Goal: Information Seeking & Learning: Learn about a topic

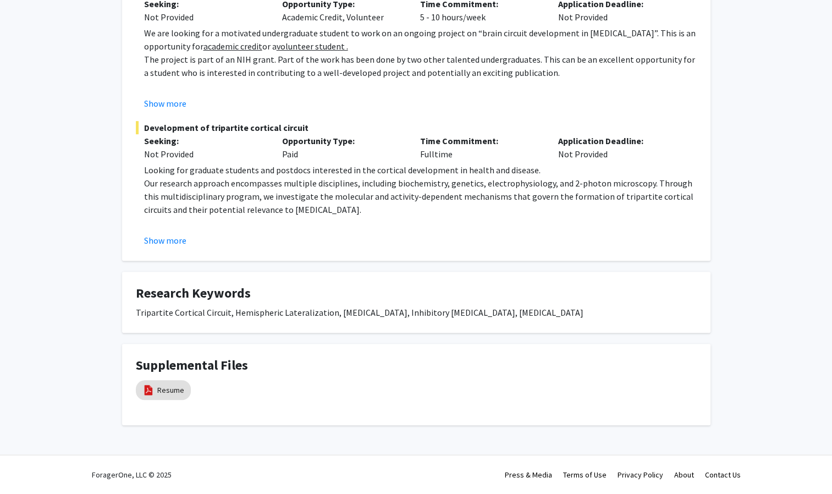
scroll to position [250, 0]
click at [175, 238] on button "Show more" at bounding box center [165, 240] width 42 height 13
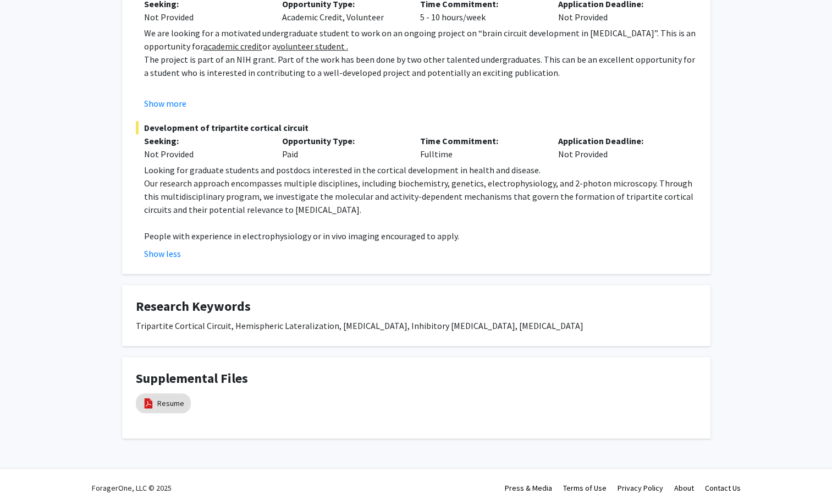
scroll to position [0, 0]
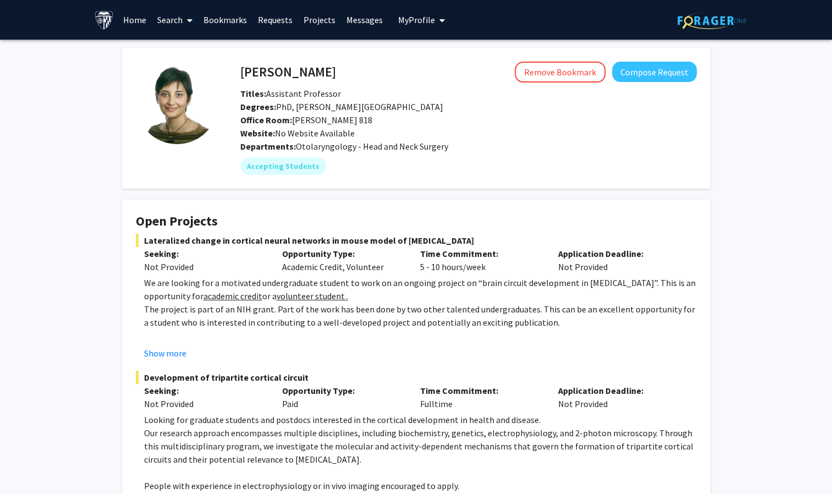
click at [130, 19] on link "Home" at bounding box center [135, 20] width 34 height 38
click at [128, 21] on link "Home" at bounding box center [135, 20] width 34 height 38
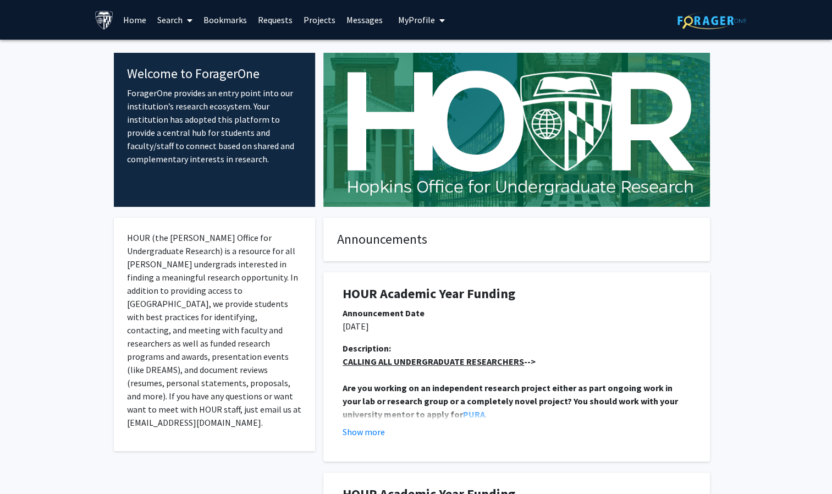
click at [170, 15] on link "Search" at bounding box center [175, 20] width 46 height 38
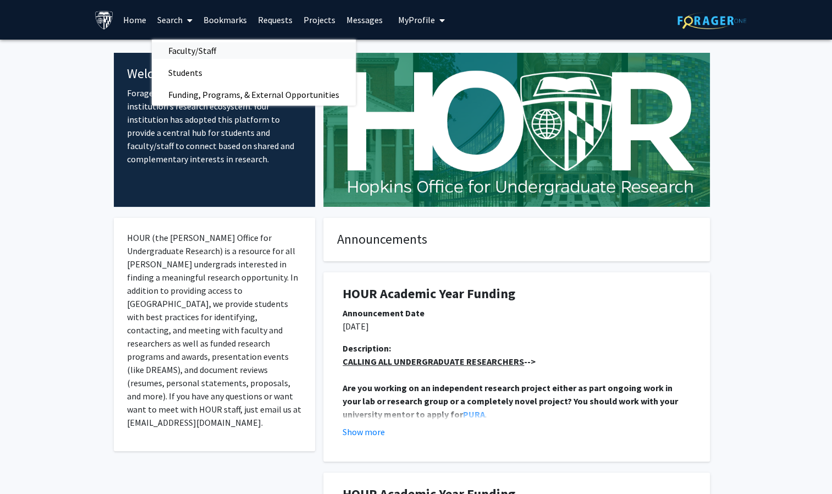
click at [191, 47] on span "Faculty/Staff" at bounding box center [192, 51] width 81 height 22
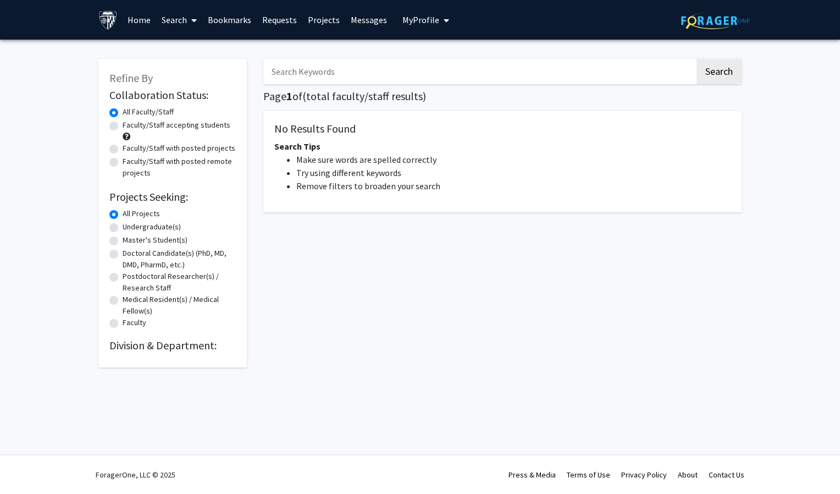
click at [169, 123] on label "Faculty/Staff accepting students" at bounding box center [177, 125] width 108 height 12
click at [130, 123] on input "Faculty/Staff accepting students" at bounding box center [126, 122] width 7 height 7
radio input "true"
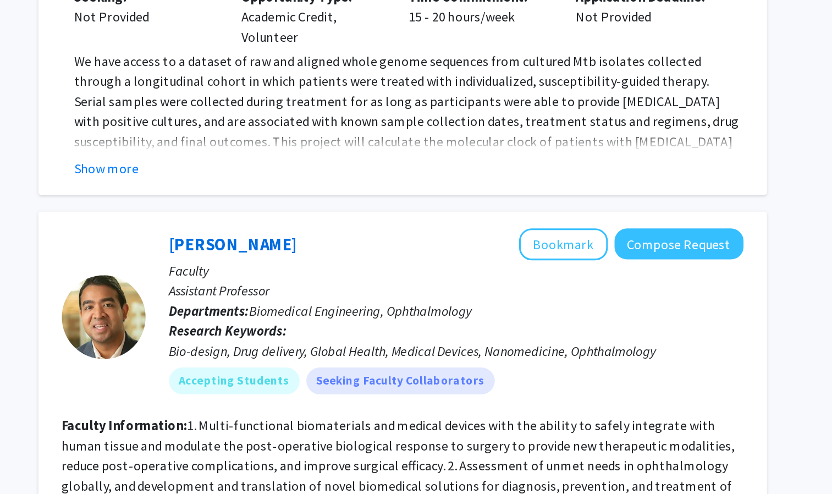
scroll to position [3765, 0]
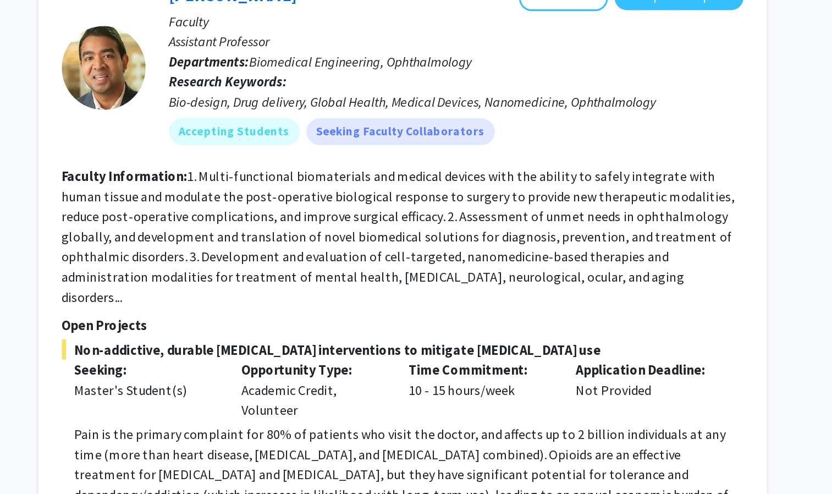
click at [342, 447] on p "Pain is the primary complaint for 80% of patients who visit the doctor, and aff…" at bounding box center [502, 493] width 439 height 92
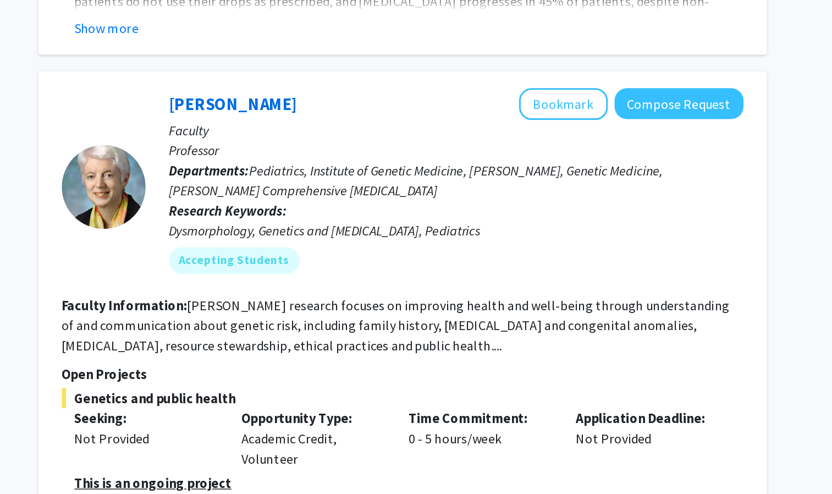
scroll to position [4495, 0]
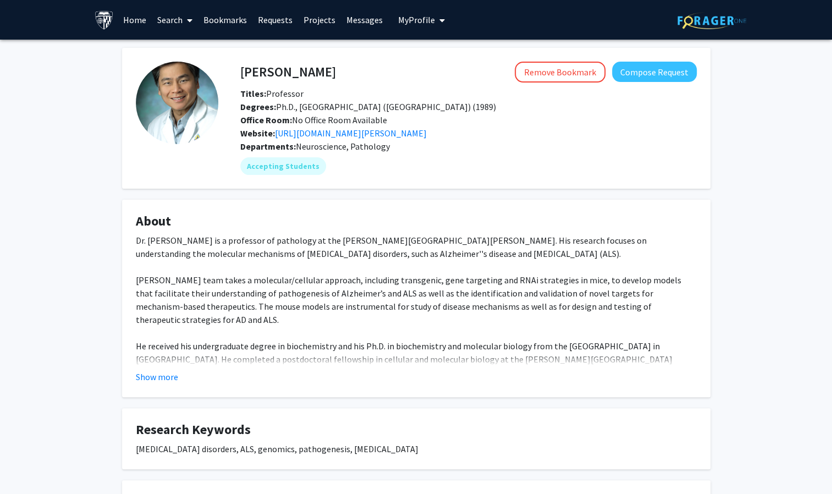
click at [228, 21] on link "Bookmarks" at bounding box center [225, 20] width 54 height 38
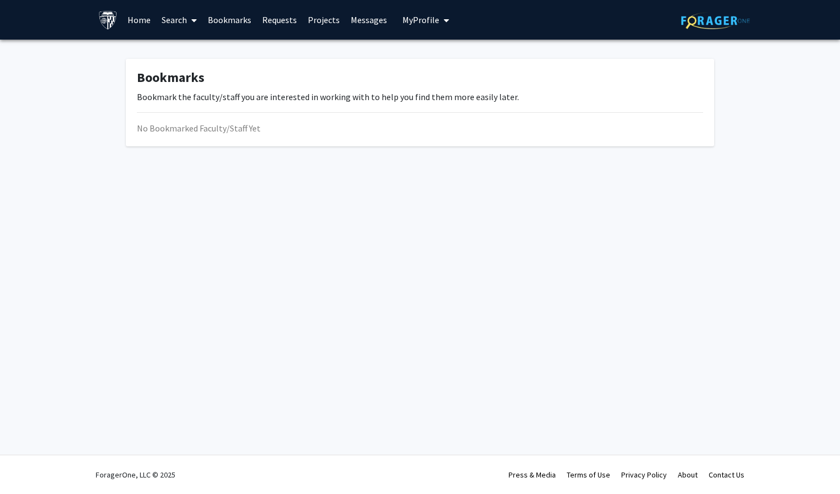
click at [233, 16] on link "Bookmarks" at bounding box center [229, 20] width 54 height 38
click at [132, 18] on link "Home" at bounding box center [139, 20] width 34 height 38
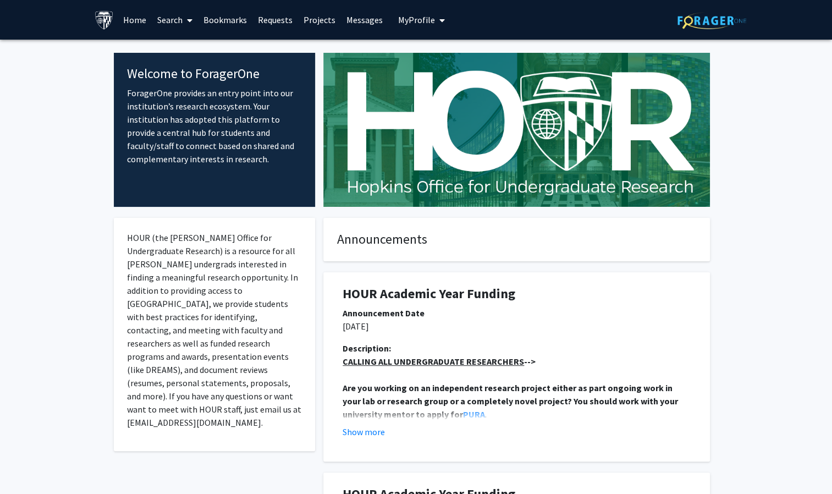
click at [234, 17] on link "Bookmarks" at bounding box center [225, 20] width 54 height 38
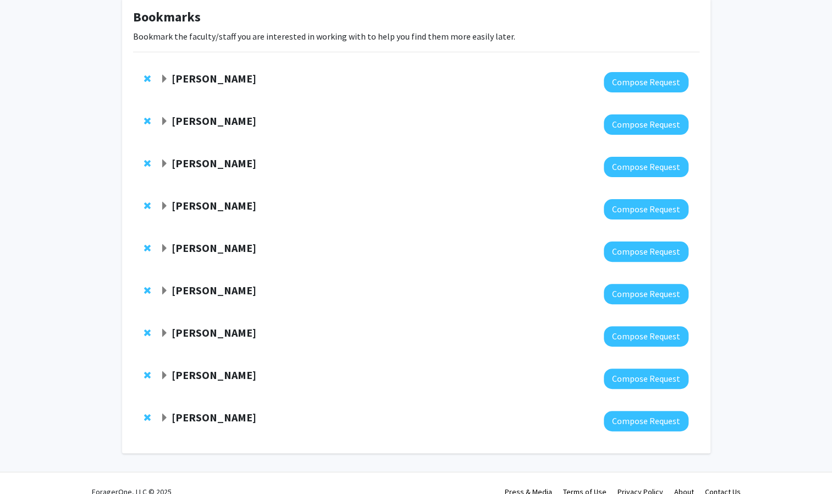
scroll to position [77, 0]
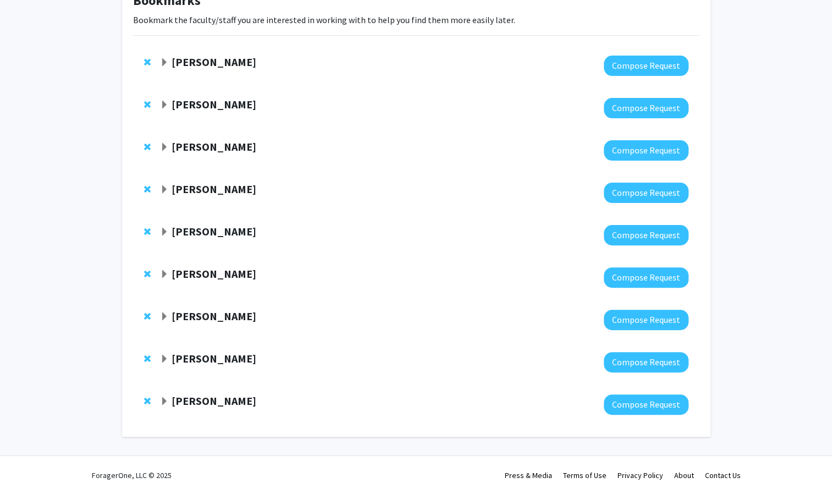
click at [162, 106] on span "Expand Anthony K. L. Leung Bookmark" at bounding box center [164, 105] width 9 height 9
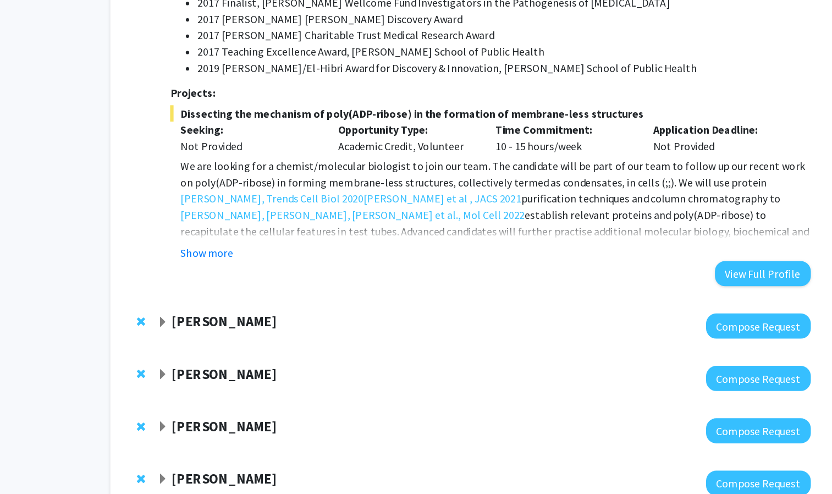
scroll to position [767, 0]
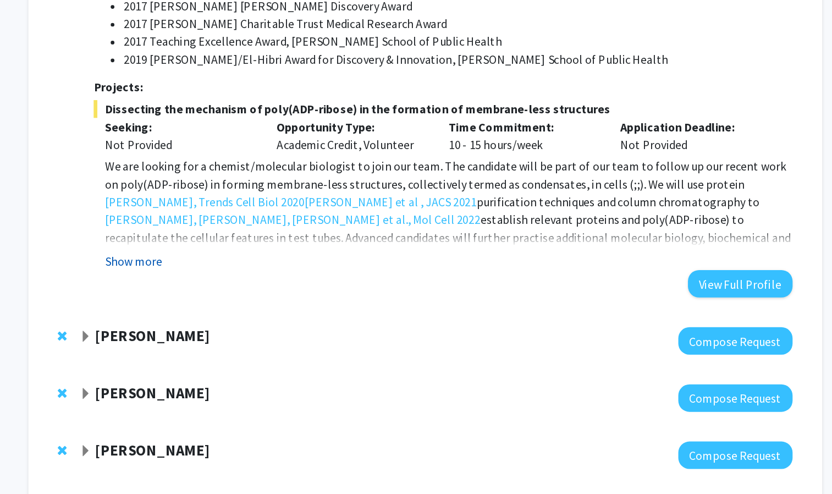
click at [201, 228] on button "Show more" at bounding box center [200, 234] width 42 height 13
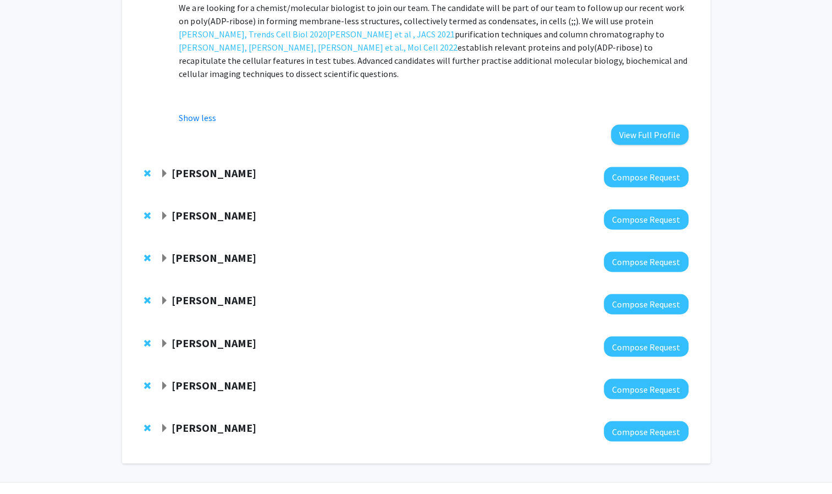
scroll to position [925, 0]
click at [223, 419] on strong "Philip Wong" at bounding box center [213, 426] width 85 height 14
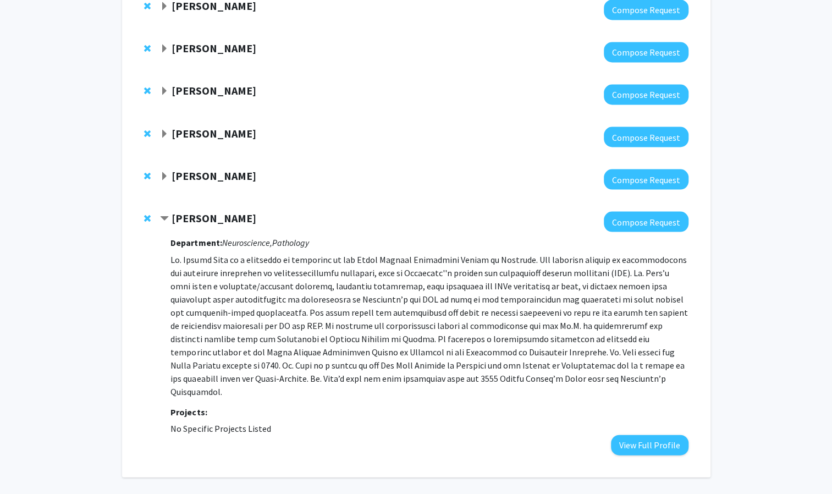
scroll to position [1134, 0]
click at [203, 168] on strong "Raj Mukherjee" at bounding box center [213, 175] width 85 height 14
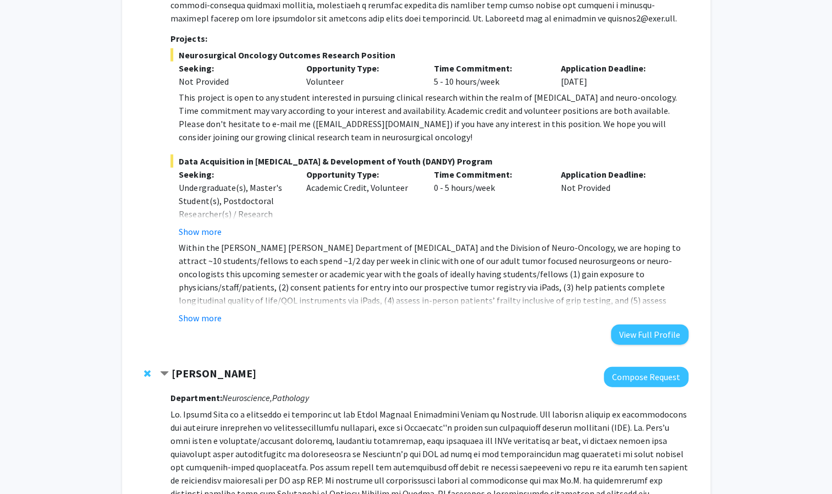
scroll to position [1424, 0]
click at [199, 312] on button "Show more" at bounding box center [200, 318] width 42 height 13
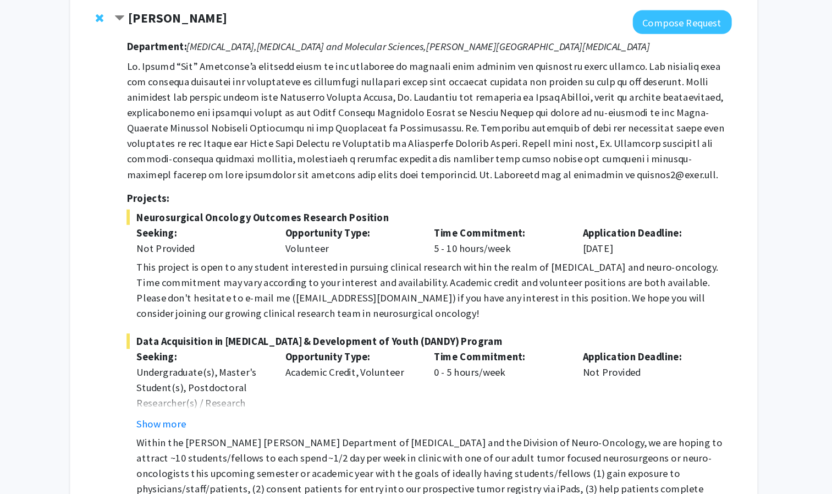
scroll to position [1286, 0]
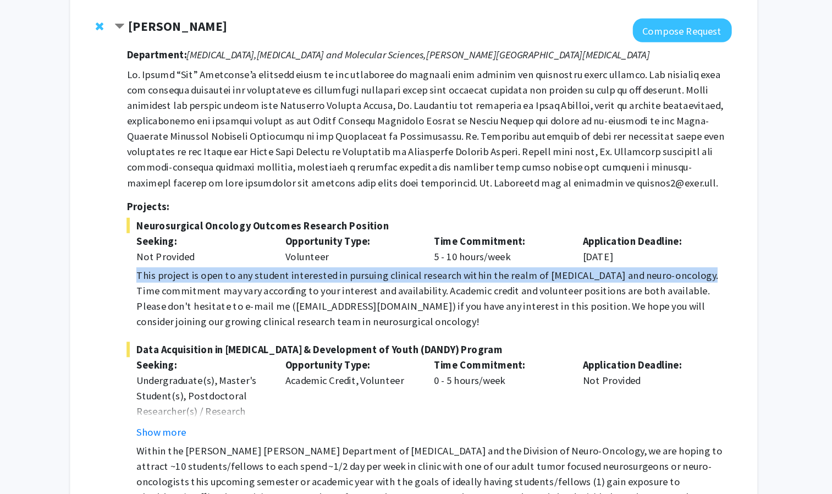
drag, startPoint x: 178, startPoint y: 207, endPoint x: 655, endPoint y: 208, distance: 477.1
click at [655, 229] on fg-read-more "This project is open to any student interested in pursuing clinical research wi…" at bounding box center [428, 255] width 517 height 53
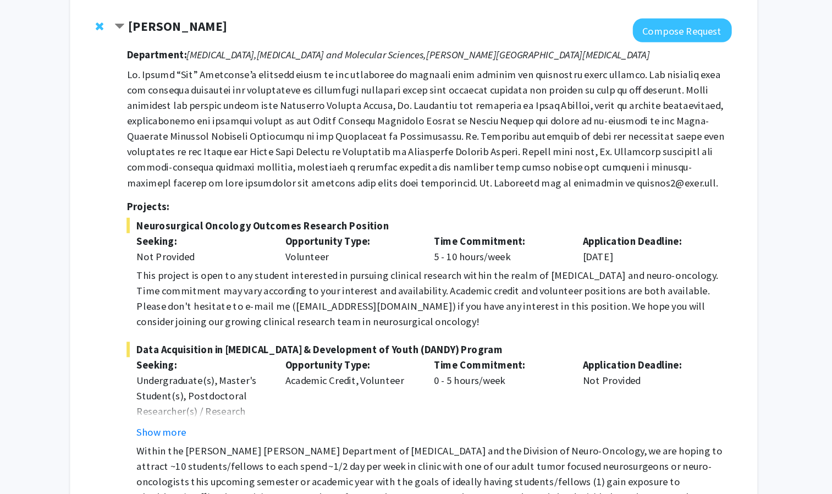
click at [430, 200] on div "Time Commitment: 5 - 10 hours/week" at bounding box center [489, 213] width 128 height 26
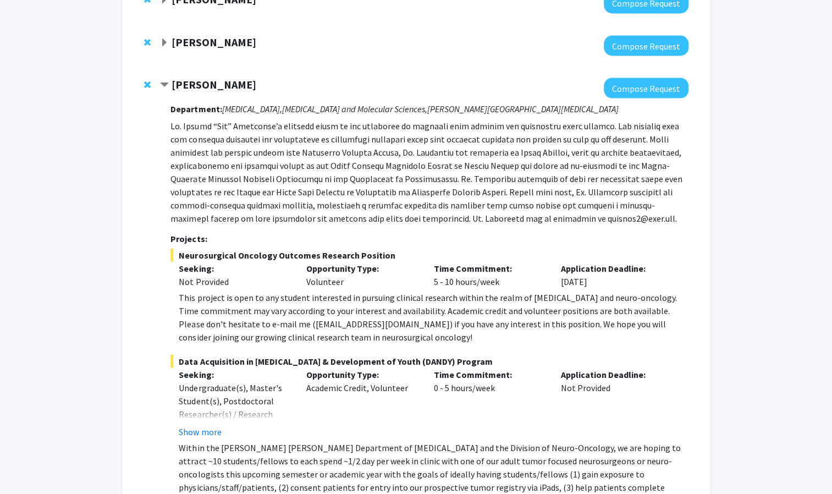
scroll to position [1225, 0]
drag, startPoint x: 173, startPoint y: 55, endPoint x: 240, endPoint y: 58, distance: 67.1
click at [240, 77] on strong "Raj Mukherjee" at bounding box center [213, 84] width 85 height 14
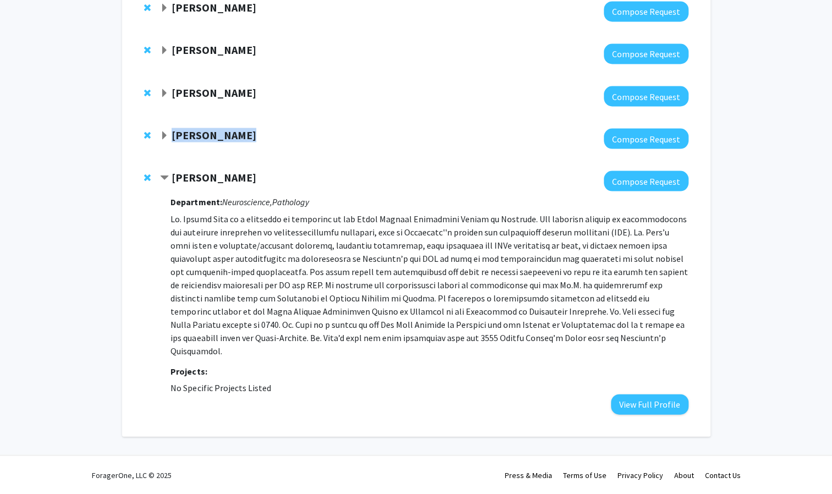
scroll to position [1134, 0]
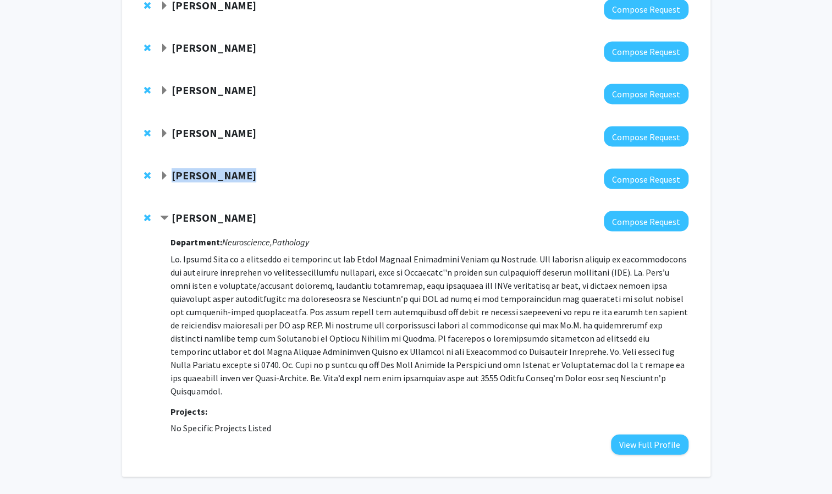
copy strong "Raj Mukherjee"
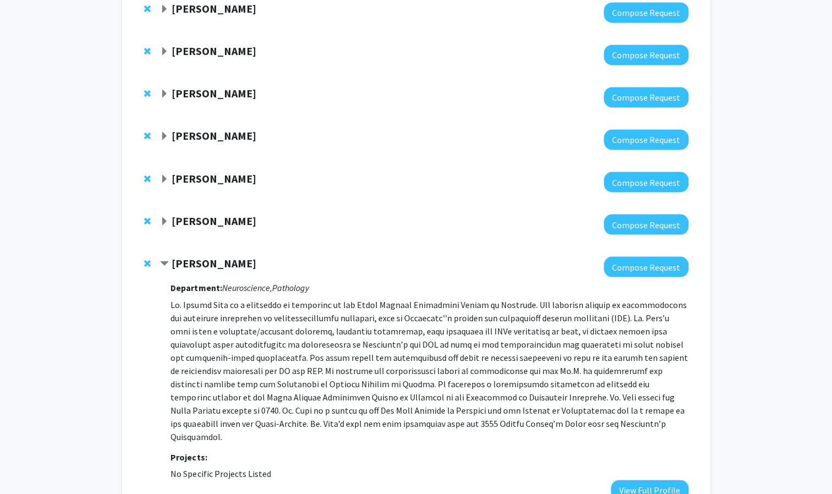
click at [202, 203] on div "Raj Mukherjee Compose Request" at bounding box center [416, 224] width 566 height 42
click at [200, 213] on strong "Raj Mukherjee" at bounding box center [213, 220] width 85 height 14
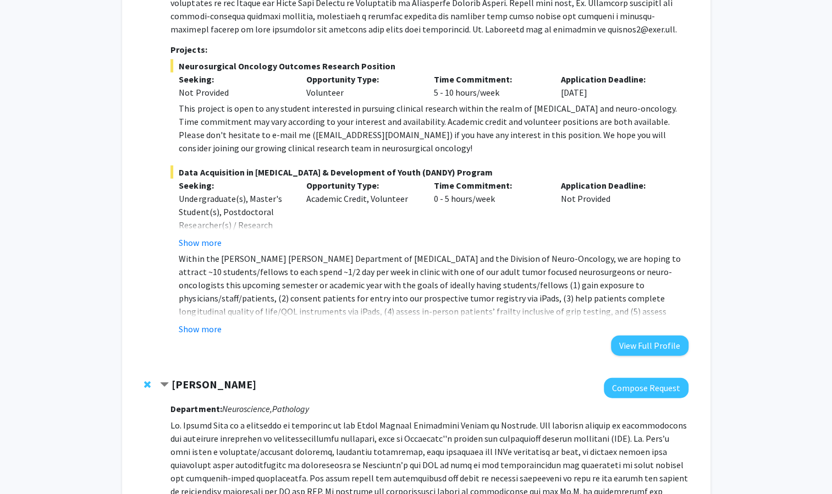
scroll to position [1415, 0]
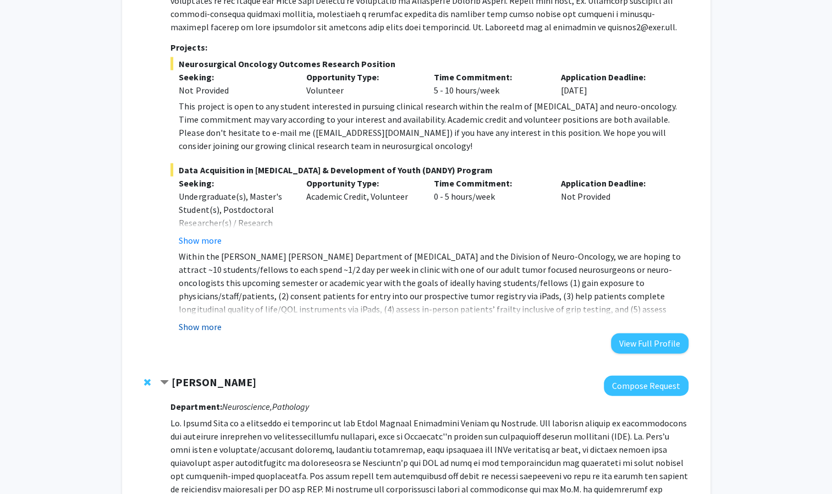
click at [193, 320] on button "Show more" at bounding box center [200, 326] width 42 height 13
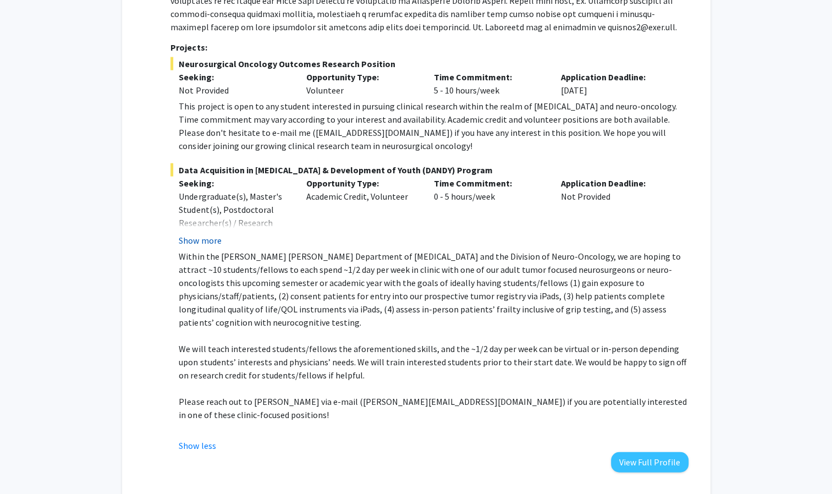
click at [201, 234] on button "Show more" at bounding box center [200, 240] width 42 height 13
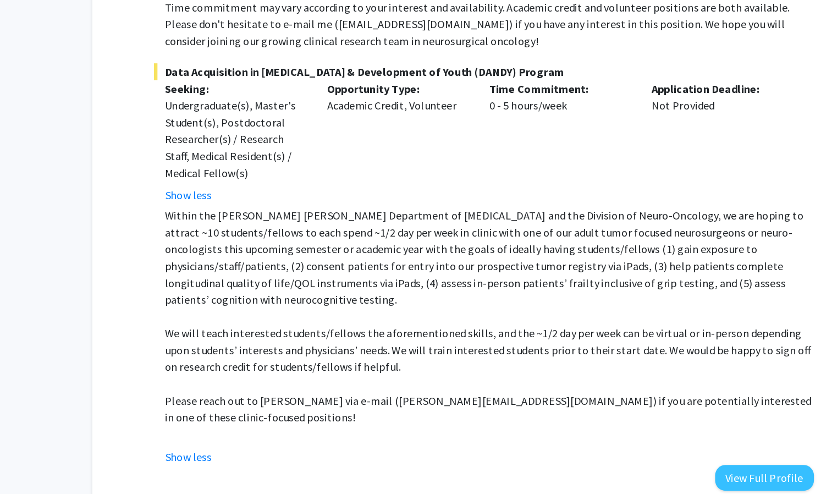
scroll to position [1488, 0]
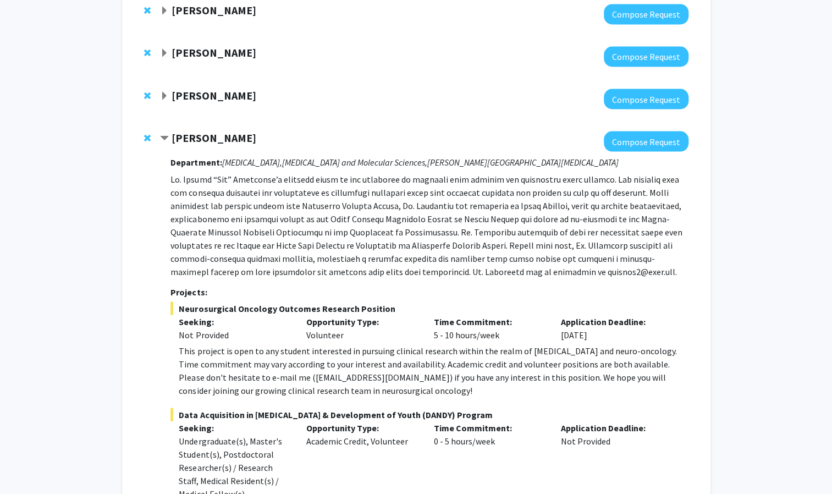
click at [195, 130] on strong "Raj Mukherjee" at bounding box center [213, 137] width 85 height 14
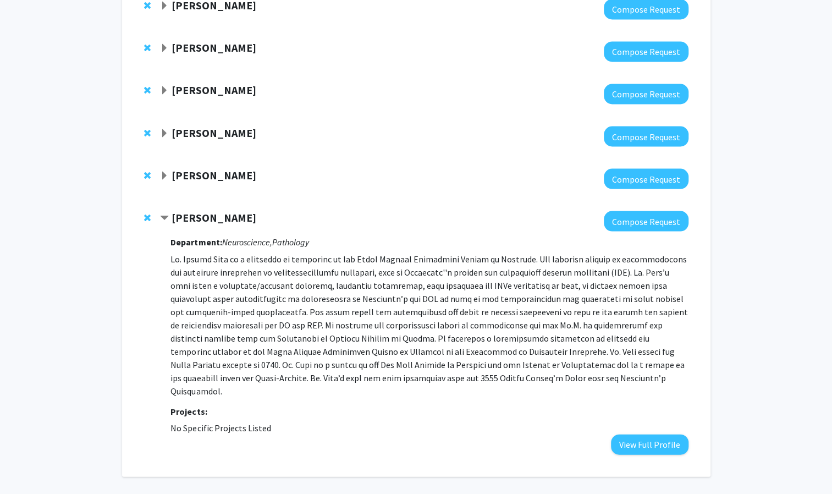
click at [192, 125] on strong "[PERSON_NAME]" at bounding box center [213, 132] width 85 height 14
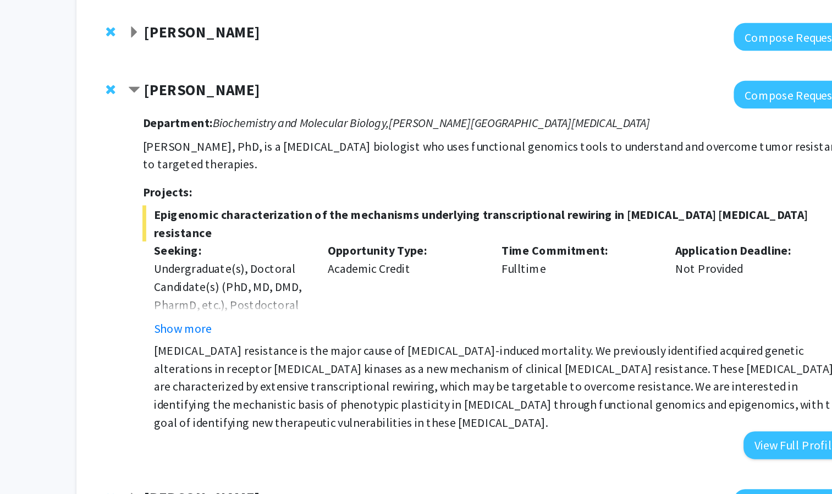
scroll to position [1171, 0]
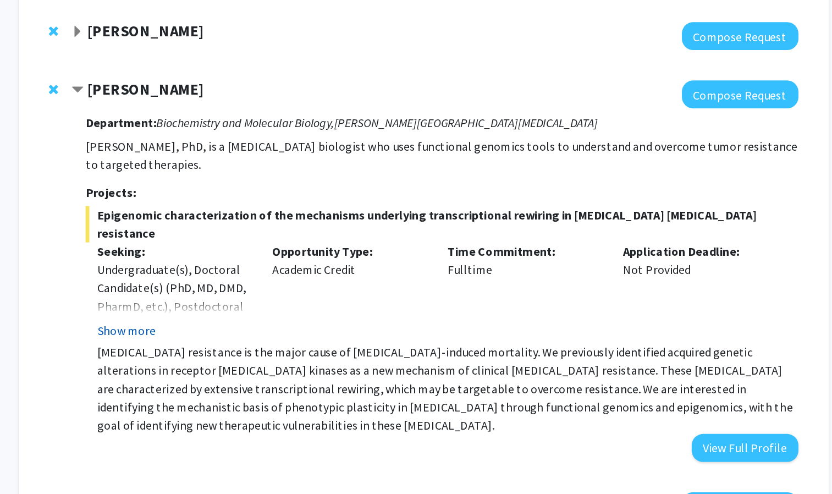
click at [209, 263] on button "Show more" at bounding box center [200, 269] width 42 height 13
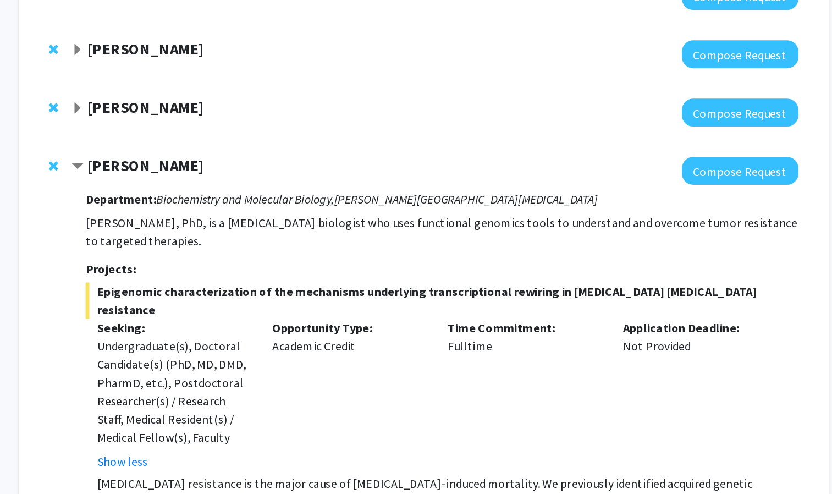
click at [209, 113] on strong "[PERSON_NAME]" at bounding box center [213, 120] width 85 height 14
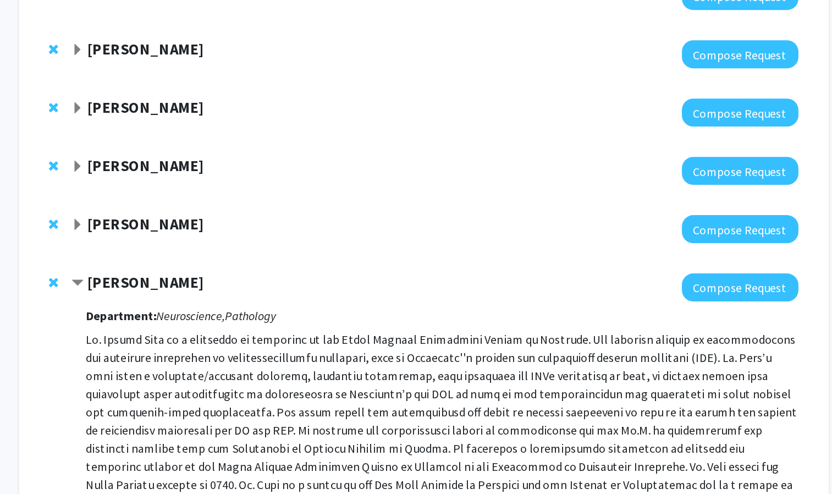
scroll to position [1134, 0]
click at [209, 125] on strong "[PERSON_NAME]" at bounding box center [213, 132] width 85 height 14
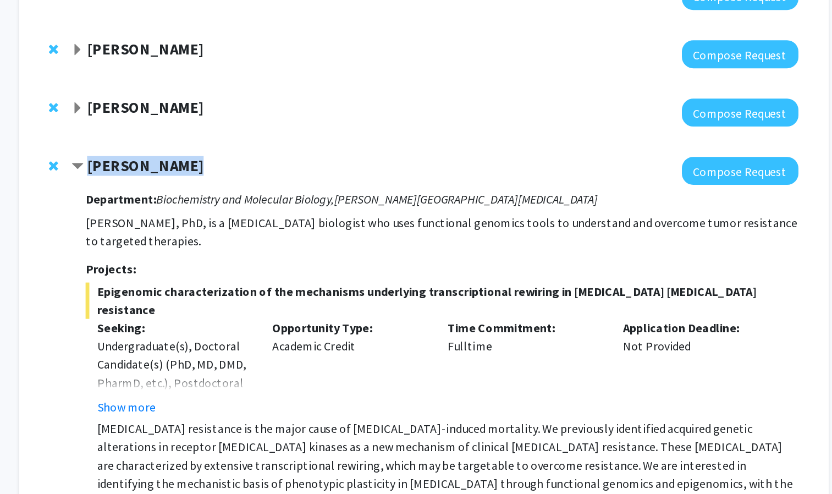
drag, startPoint x: 173, startPoint y: 104, endPoint x: 245, endPoint y: 108, distance: 72.6
click at [245, 126] on div "[PERSON_NAME]" at bounding box center [278, 133] width 237 height 14
copy strong "[PERSON_NAME]"
click at [209, 301] on button "Show more" at bounding box center [200, 307] width 42 height 13
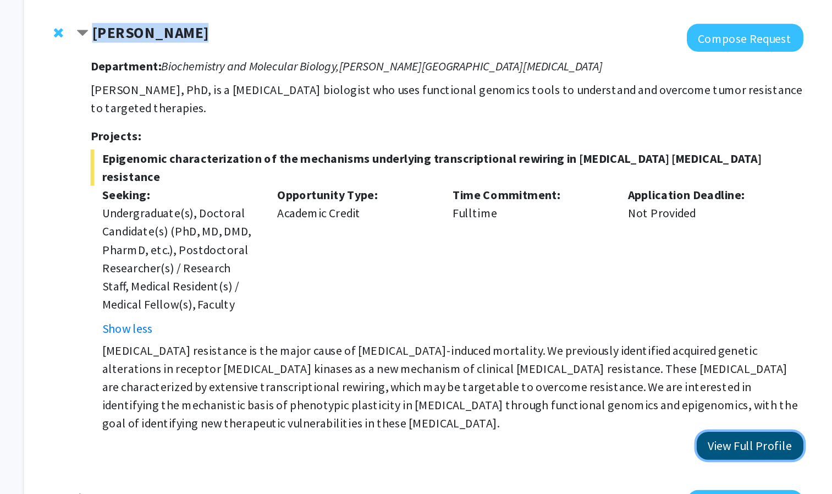
click at [636, 422] on button "View Full Profile" at bounding box center [650, 432] width 78 height 20
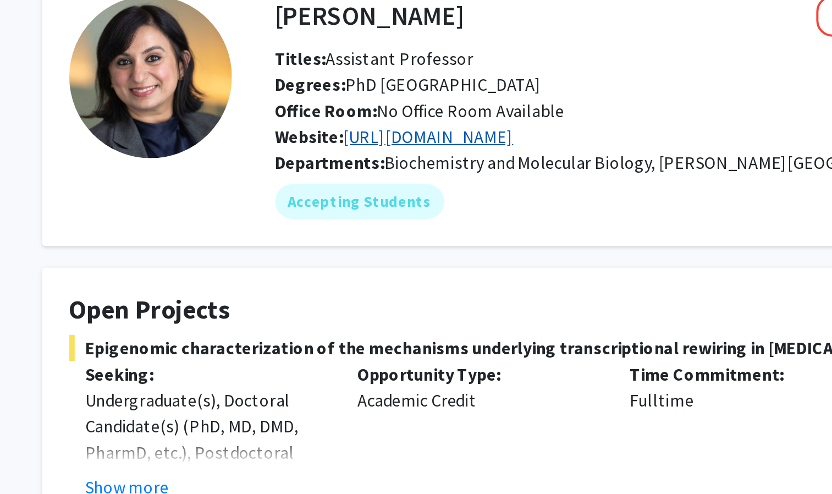
click at [333, 132] on link "[URL][DOMAIN_NAME]" at bounding box center [318, 133] width 86 height 11
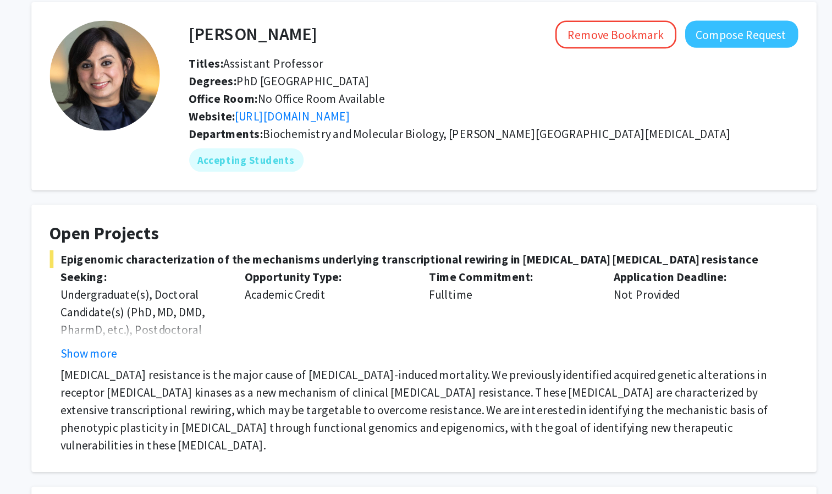
scroll to position [46, 0]
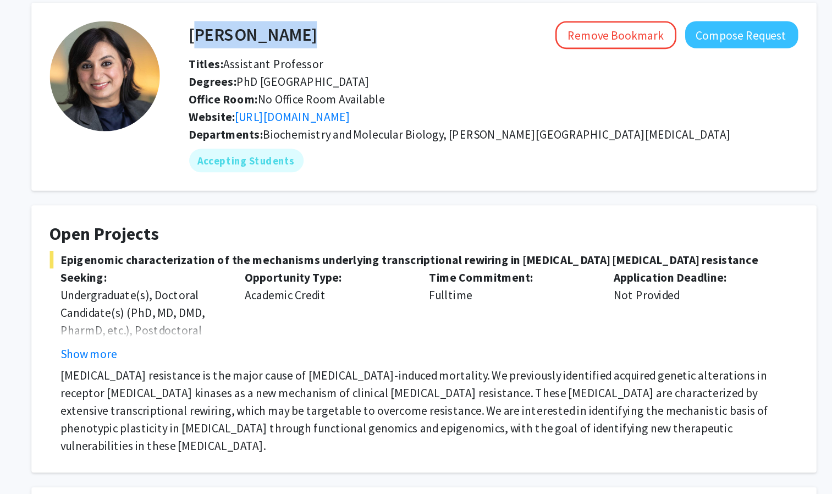
drag, startPoint x: 241, startPoint y: 28, endPoint x: 346, endPoint y: 22, distance: 105.2
click at [346, 22] on div "[PERSON_NAME] Remove Bookmark Compose Request" at bounding box center [468, 26] width 473 height 21
copy h4 "[PERSON_NAME]"
